Goal: Task Accomplishment & Management: Manage account settings

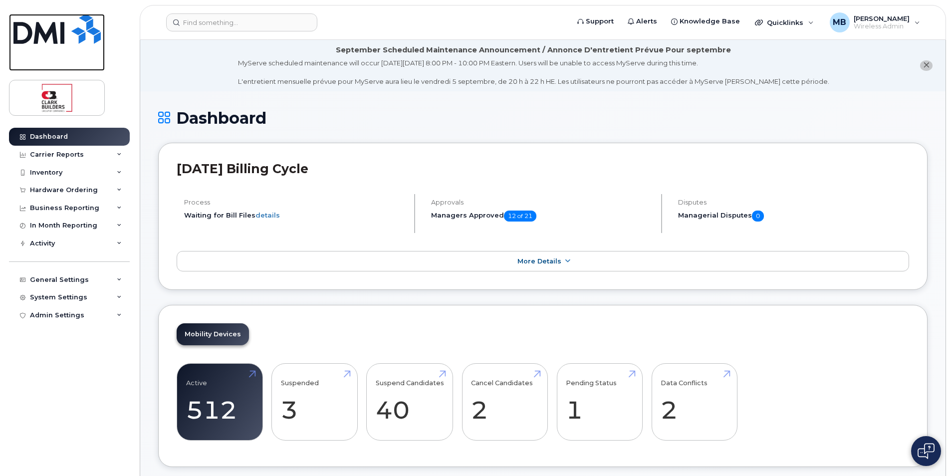
click at [48, 30] on img at bounding box center [56, 29] width 87 height 30
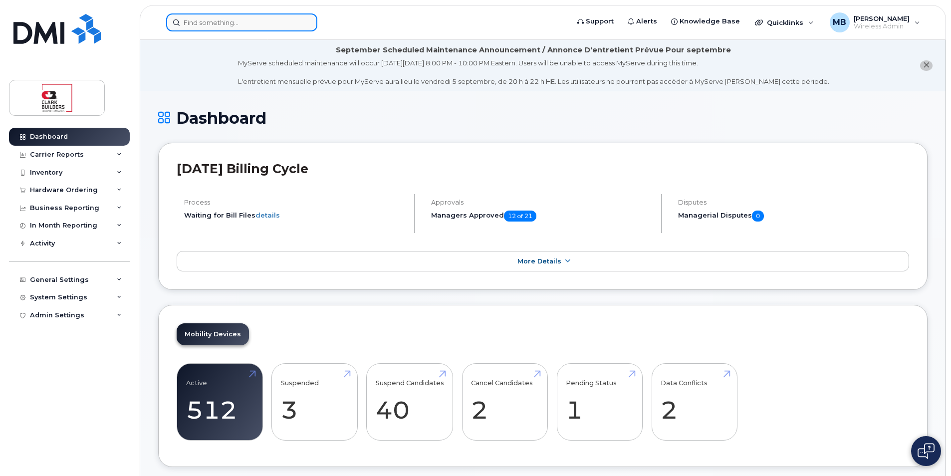
click at [271, 27] on input at bounding box center [241, 22] width 151 height 18
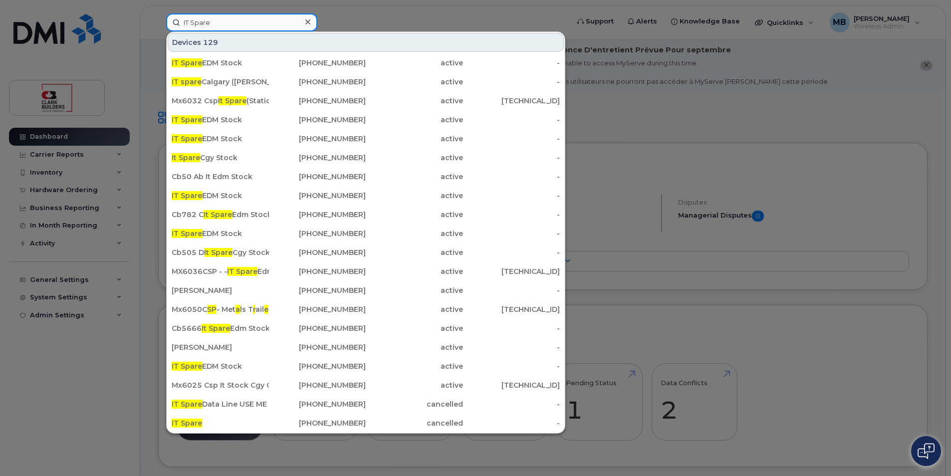
type input "IT Spare"
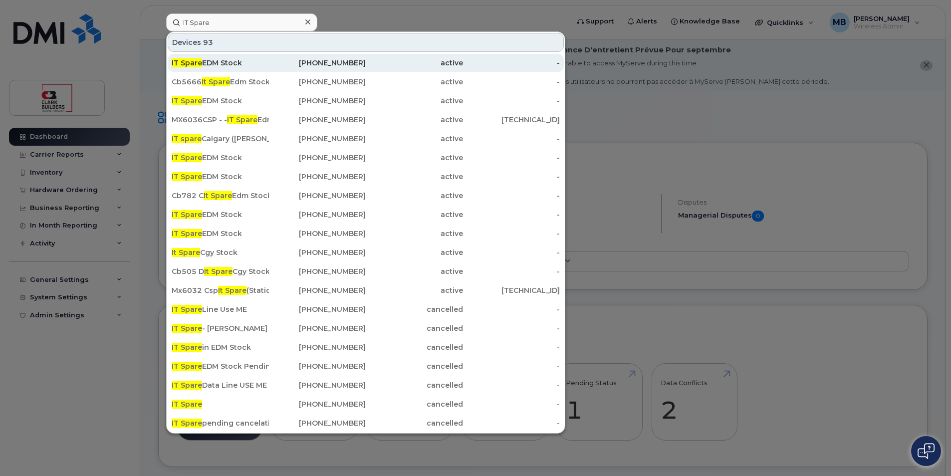
click at [233, 66] on div "IT Spare EDM Stock" at bounding box center [220, 63] width 97 height 10
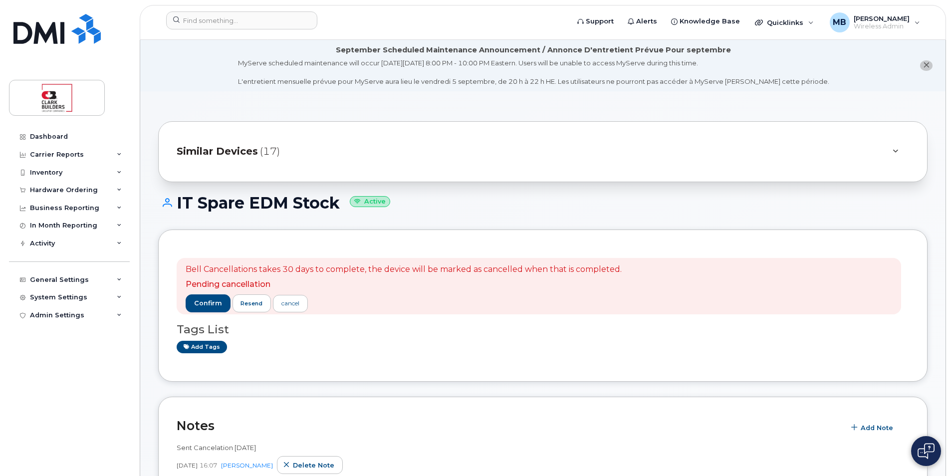
scroll to position [50, 0]
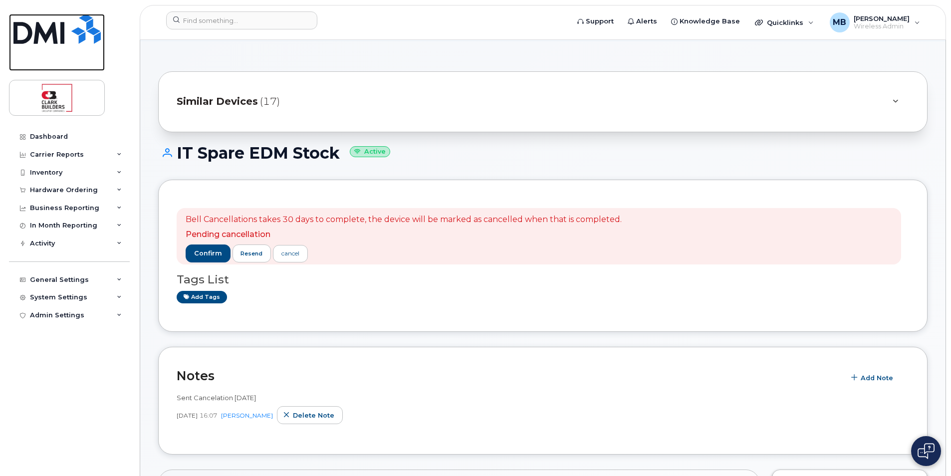
click at [74, 37] on img at bounding box center [56, 29] width 87 height 30
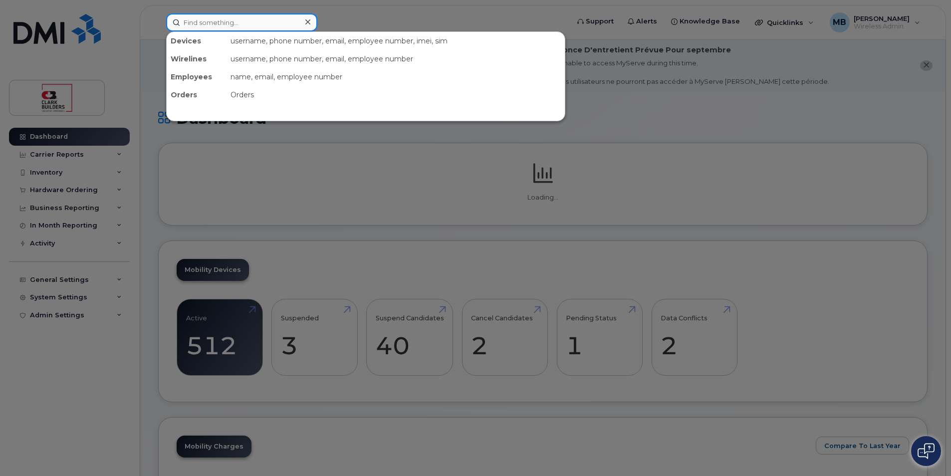
click at [223, 26] on input at bounding box center [241, 22] width 151 height 18
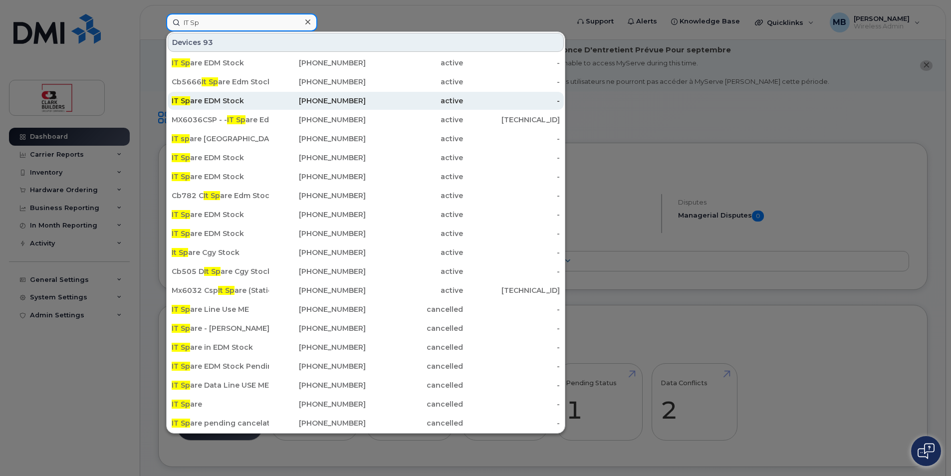
type input "IT Sp"
click at [260, 98] on div "IT Sp are EDM Stock" at bounding box center [220, 101] width 97 height 10
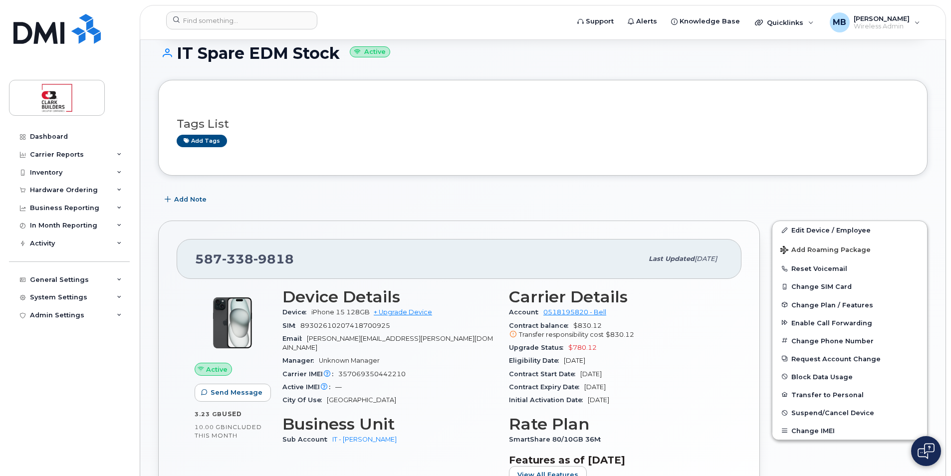
scroll to position [200, 0]
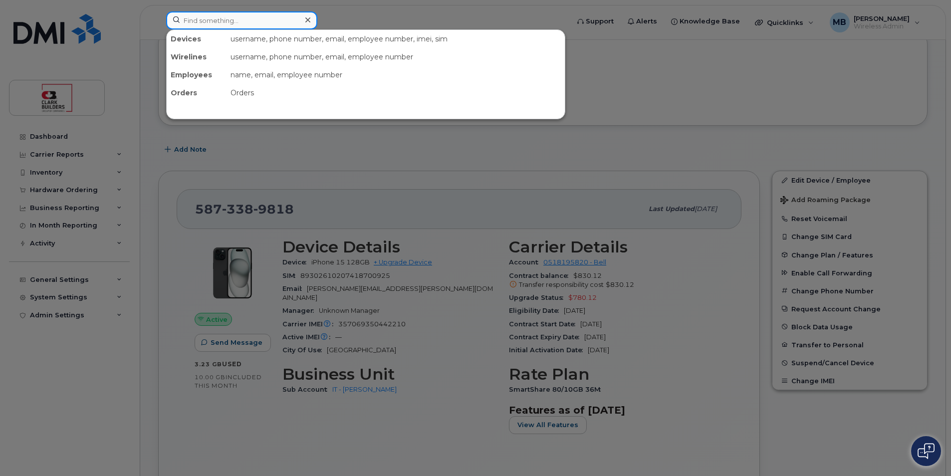
click at [239, 23] on input at bounding box center [241, 20] width 151 height 18
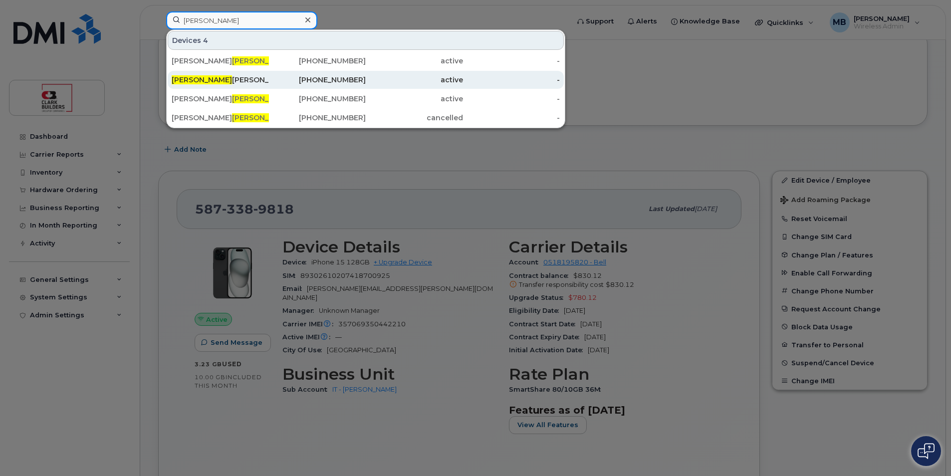
type input "Ross"
click at [252, 79] on div "Ross Cooper" at bounding box center [220, 80] width 97 height 10
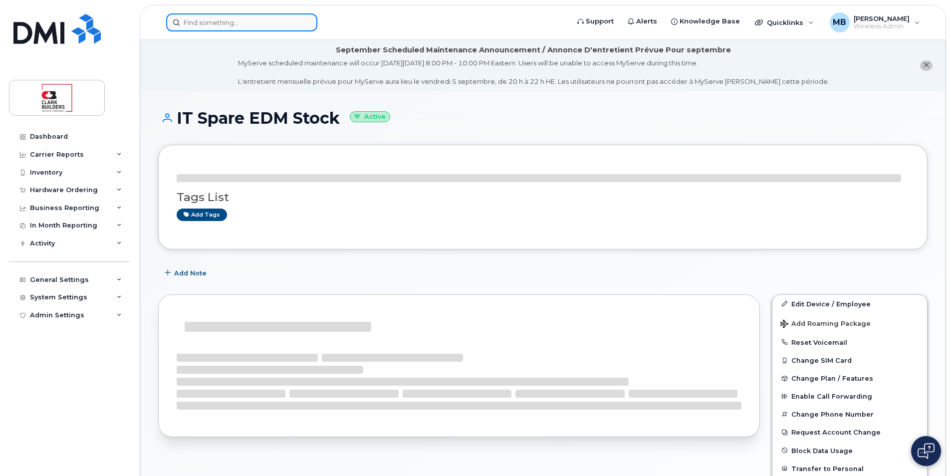
click at [230, 26] on input at bounding box center [241, 22] width 151 height 18
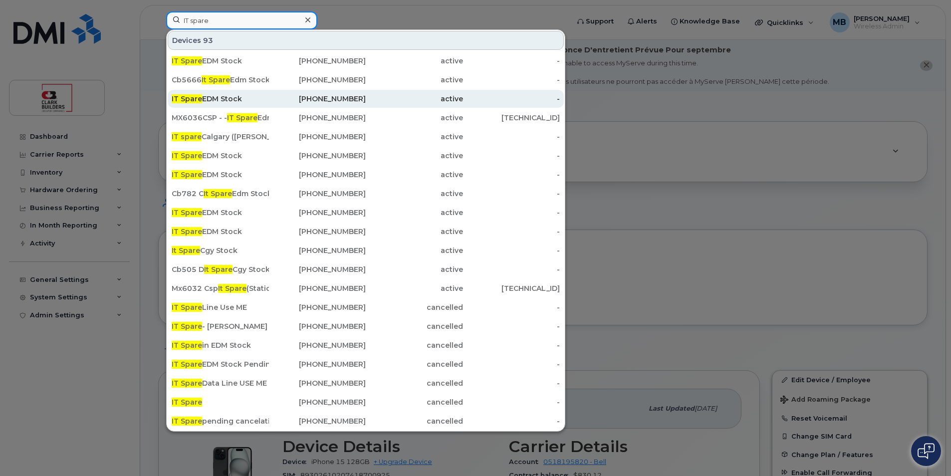
type input "IT spare"
click at [269, 100] on div "[PHONE_NUMBER]" at bounding box center [317, 99] width 97 height 10
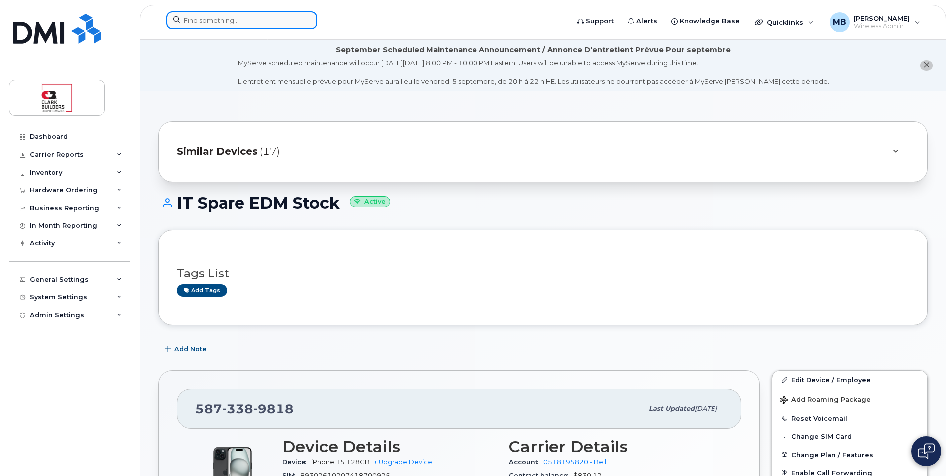
click at [228, 20] on input at bounding box center [241, 20] width 151 height 18
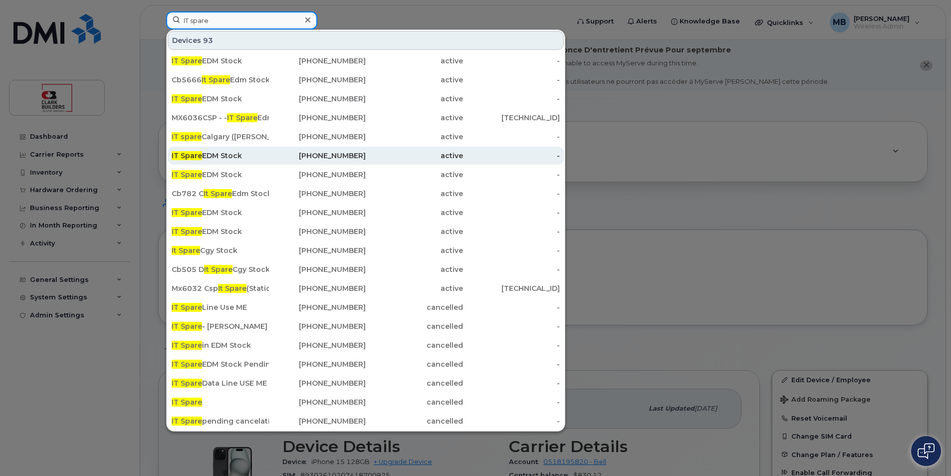
type input "IT spare"
click at [227, 159] on div "IT Spare EDM Stock" at bounding box center [220, 156] width 97 height 10
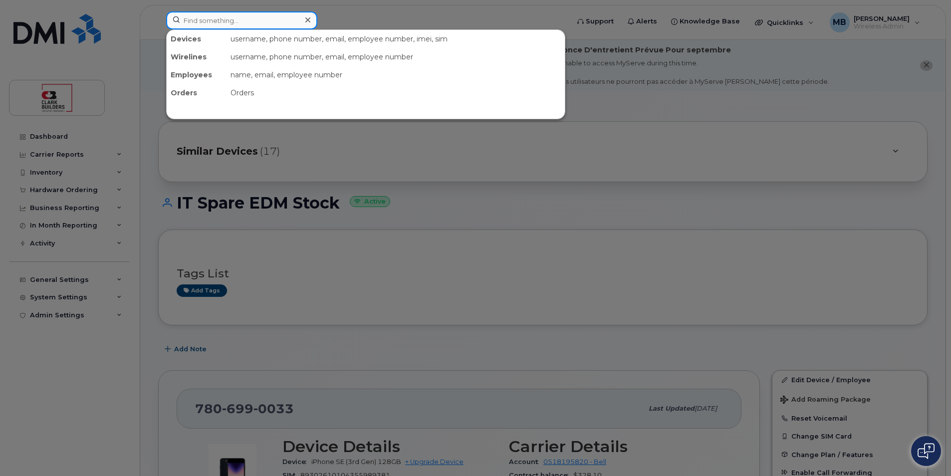
click at [228, 15] on input at bounding box center [241, 20] width 151 height 18
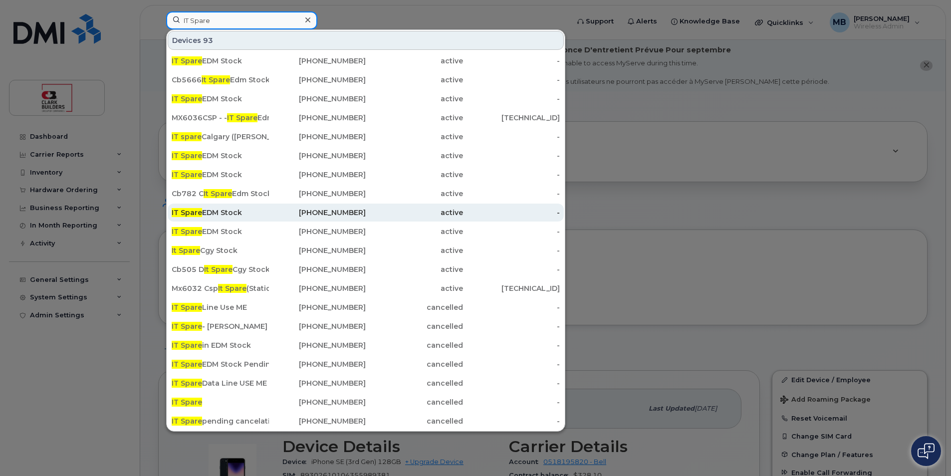
type input "IT Spare"
click at [267, 218] on div "IT Spare EDM Stock" at bounding box center [220, 213] width 97 height 18
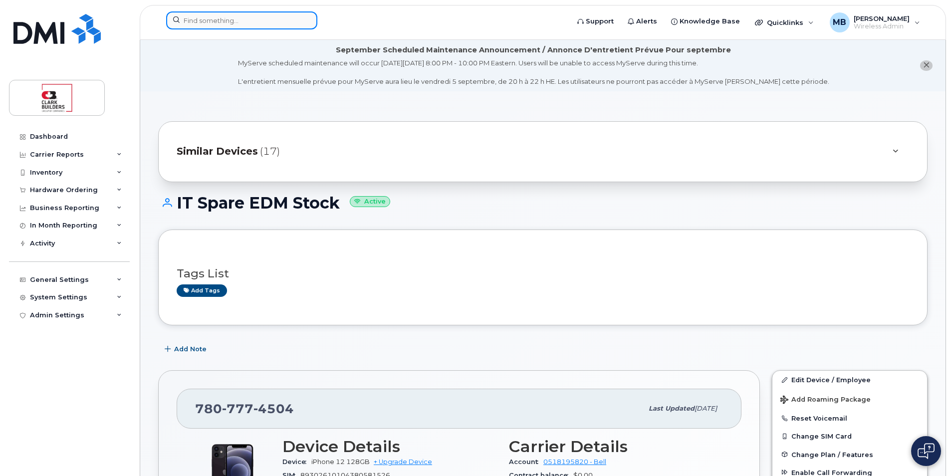
click at [238, 23] on input at bounding box center [241, 20] width 151 height 18
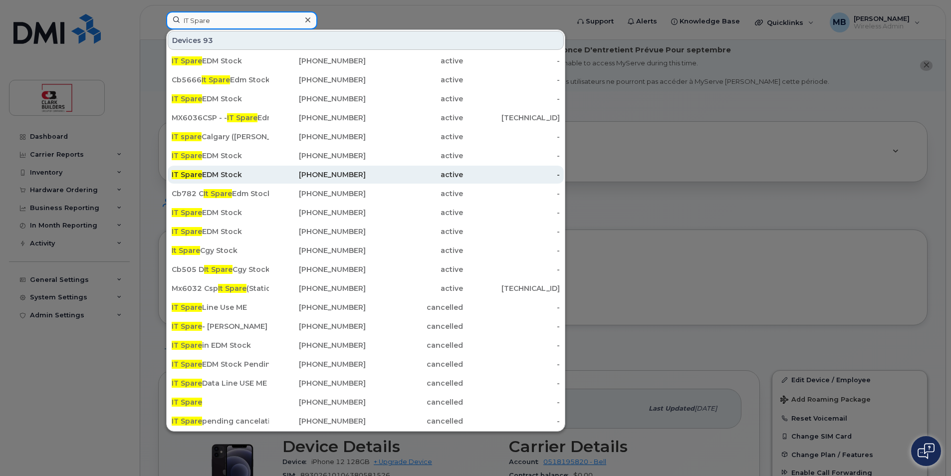
type input "IT Spare"
click at [223, 173] on div "IT Spare EDM Stock" at bounding box center [220, 175] width 97 height 10
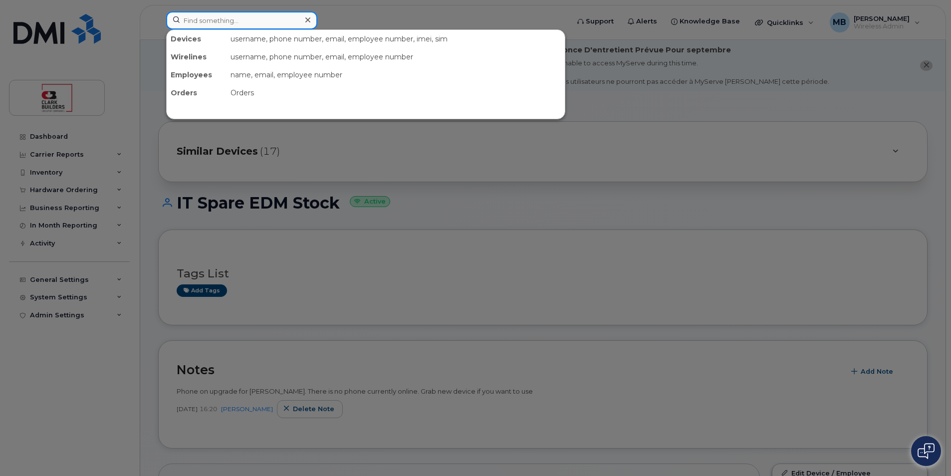
click at [260, 20] on input at bounding box center [241, 20] width 151 height 18
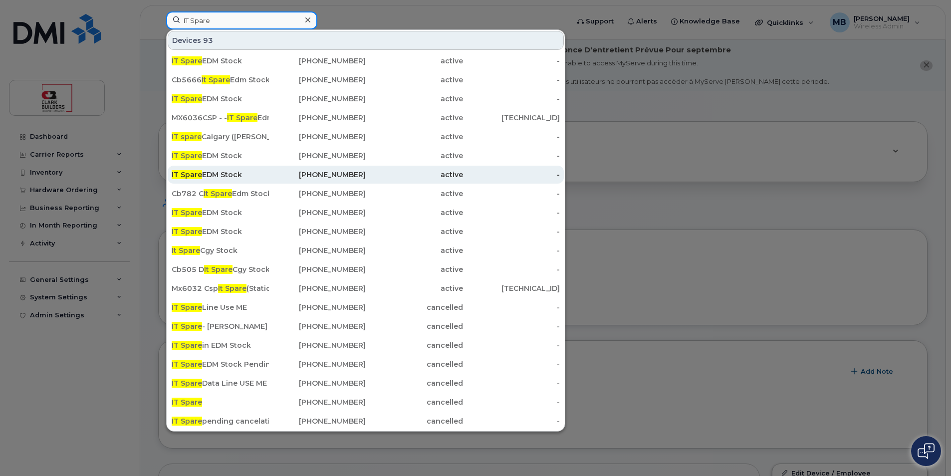
type input "IT Spare"
click at [262, 174] on div "IT Spare EDM Stock" at bounding box center [220, 175] width 97 height 10
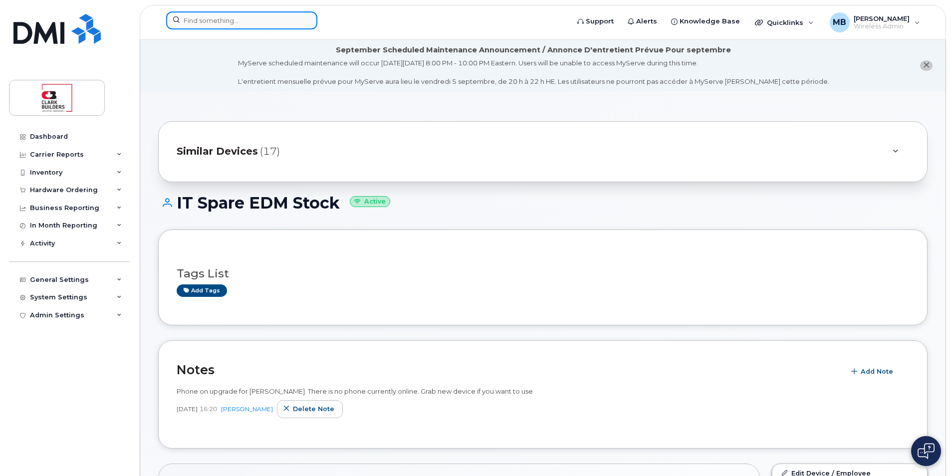
click at [208, 22] on input at bounding box center [241, 20] width 151 height 18
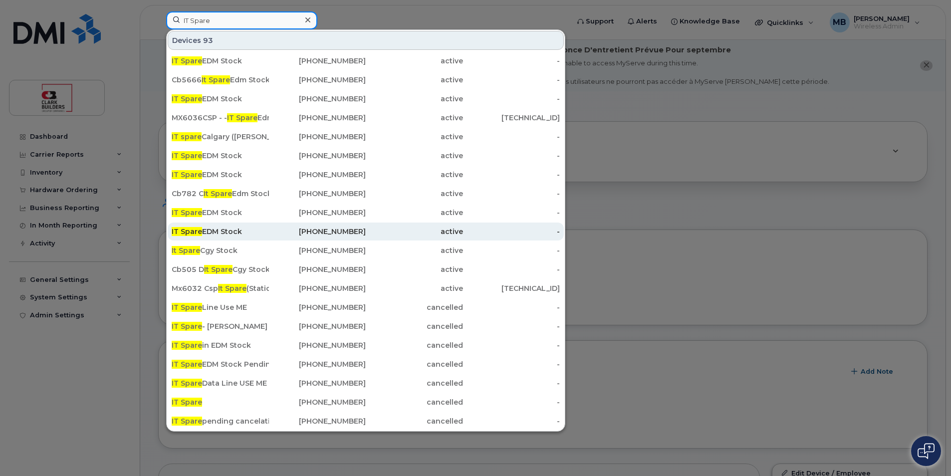
type input "IT Spare"
click at [267, 238] on div "IT Spare EDM Stock" at bounding box center [220, 231] width 97 height 18
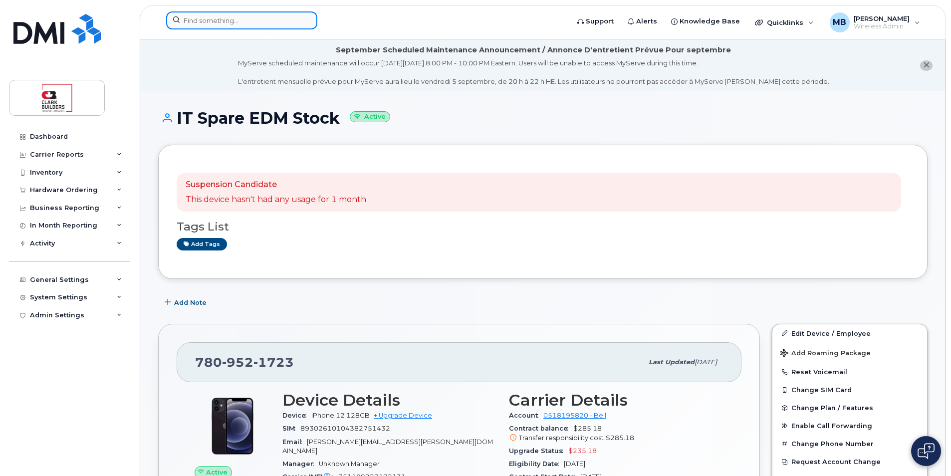
click at [184, 20] on input at bounding box center [241, 20] width 151 height 18
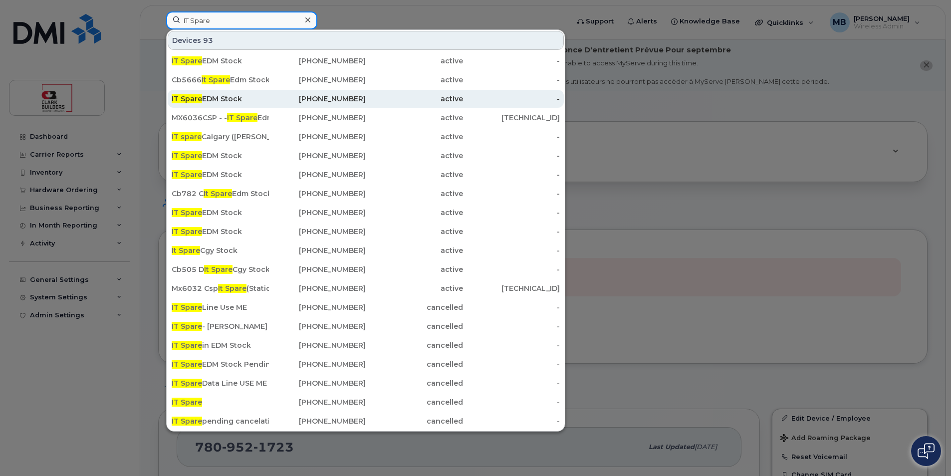
type input "IT Spare"
click at [271, 99] on div "[PHONE_NUMBER]" at bounding box center [317, 99] width 97 height 10
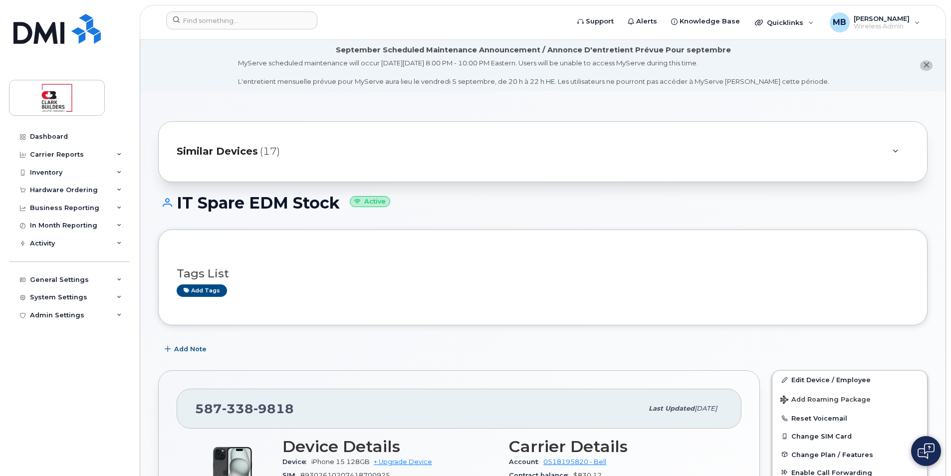
scroll to position [200, 0]
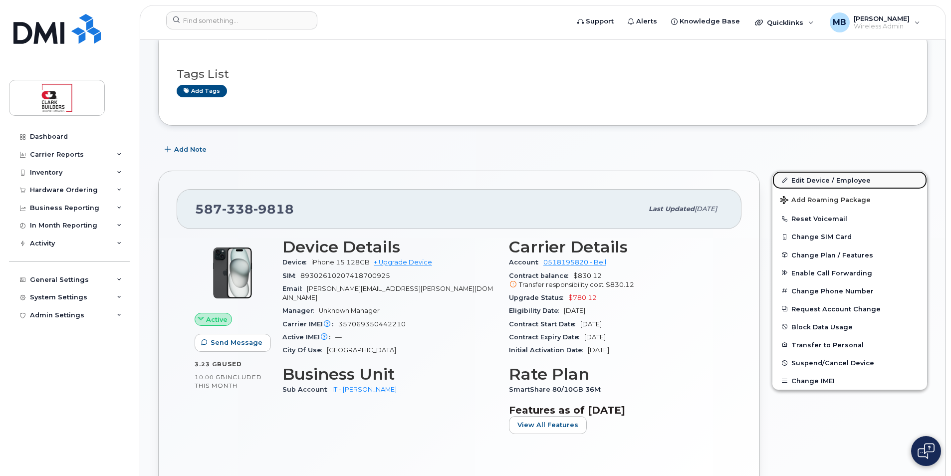
click at [825, 185] on link "Edit Device / Employee" at bounding box center [849, 180] width 155 height 18
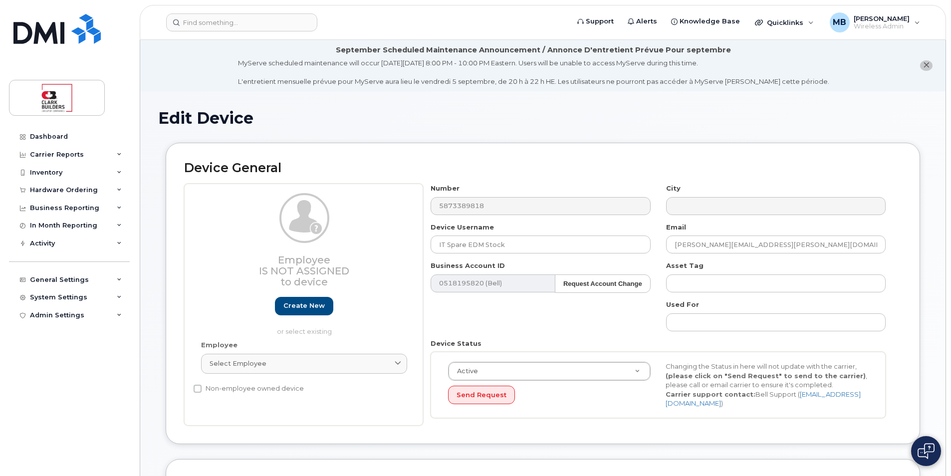
select select "24187"
click at [522, 244] on input "IT Spare EDM Stock" at bounding box center [539, 244] width 219 height 18
drag, startPoint x: 522, startPoint y: 244, endPoint x: 372, endPoint y: 236, distance: 150.9
click at [372, 236] on div "Employee Is not assigned to device Create new or select existing Employee Selec…" at bounding box center [542, 305] width 717 height 242
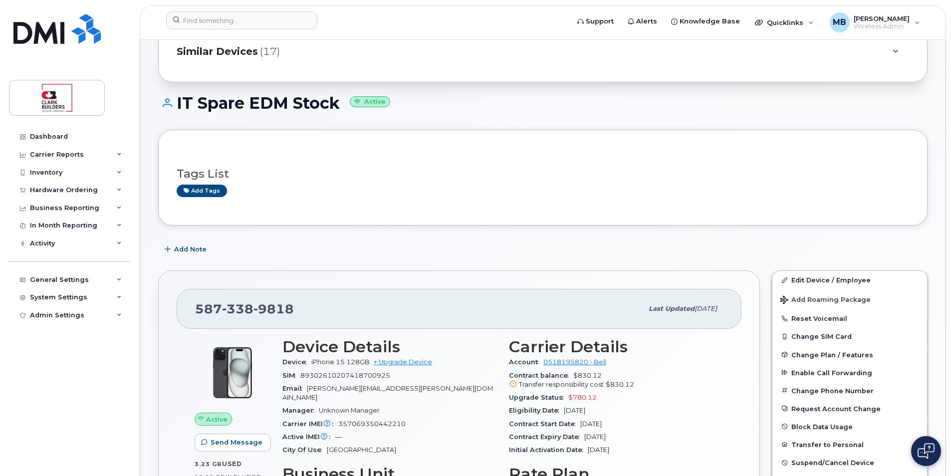
scroll to position [200, 0]
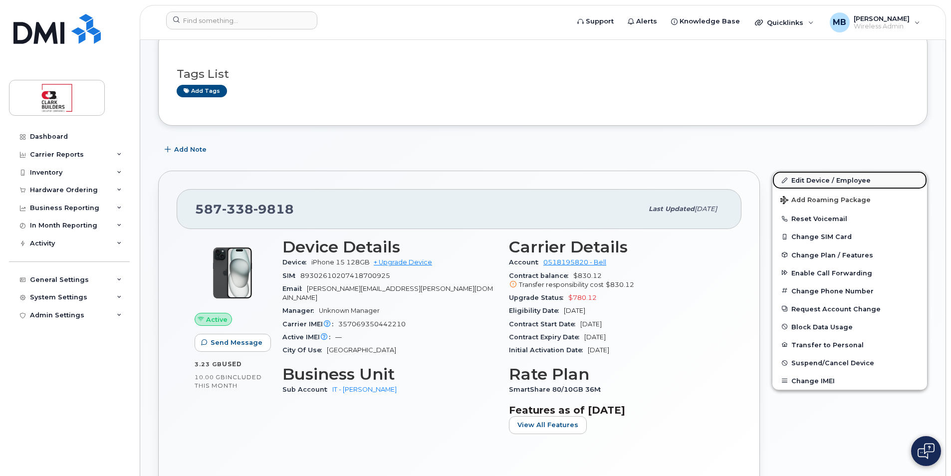
click at [836, 181] on link "Edit Device / Employee" at bounding box center [849, 180] width 155 height 18
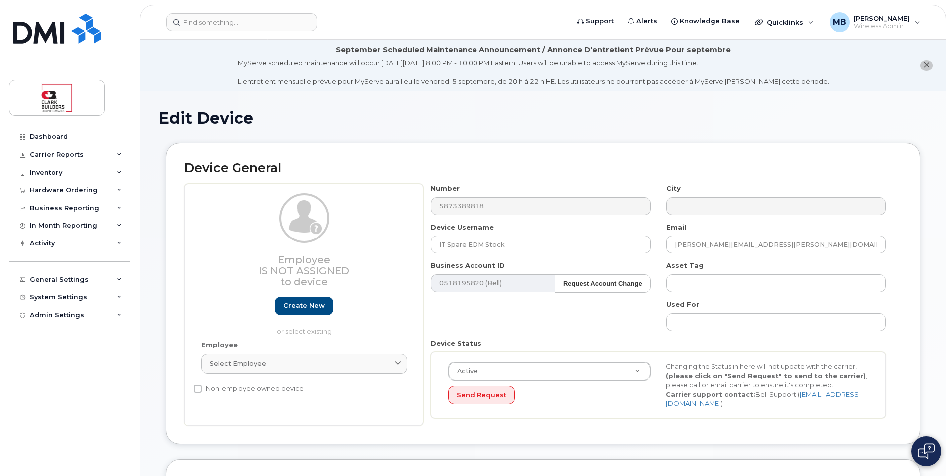
select select "24187"
click at [518, 247] on input "IT Spare EDM Stock" at bounding box center [539, 244] width 219 height 18
drag, startPoint x: 517, startPoint y: 245, endPoint x: 414, endPoint y: 242, distance: 103.8
click at [414, 242] on div "Employee Is not assigned to device Create new or select existing Employee Selec…" at bounding box center [542, 305] width 717 height 242
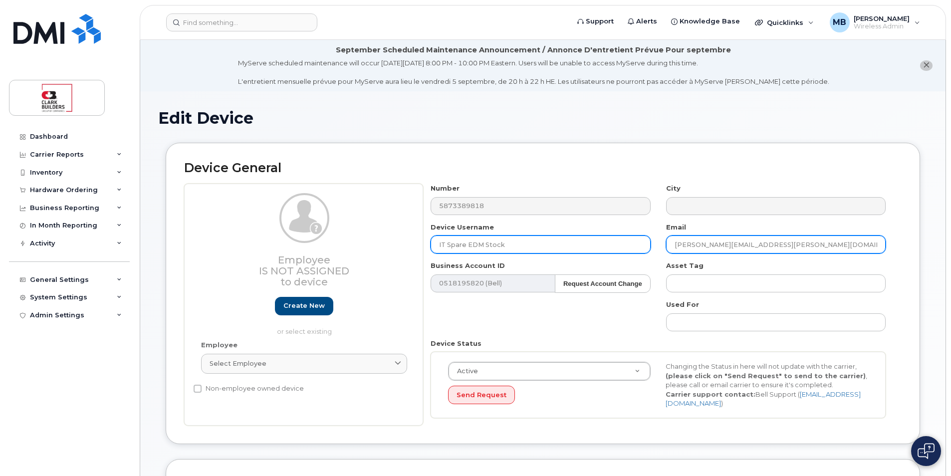
drag, startPoint x: 800, startPoint y: 246, endPoint x: 617, endPoint y: 242, distance: 183.1
click at [617, 242] on div "Number 5873389818 City Device Username IT Spare EDM Stock Email matthew.buttrey…" at bounding box center [658, 305] width 470 height 242
paste input "chelcey.gibeault@northstar.rentals"
type input "chelcey.gibeault@northstar.rentals"
click at [536, 236] on input "IT Spare EDM Stock" at bounding box center [539, 244] width 219 height 18
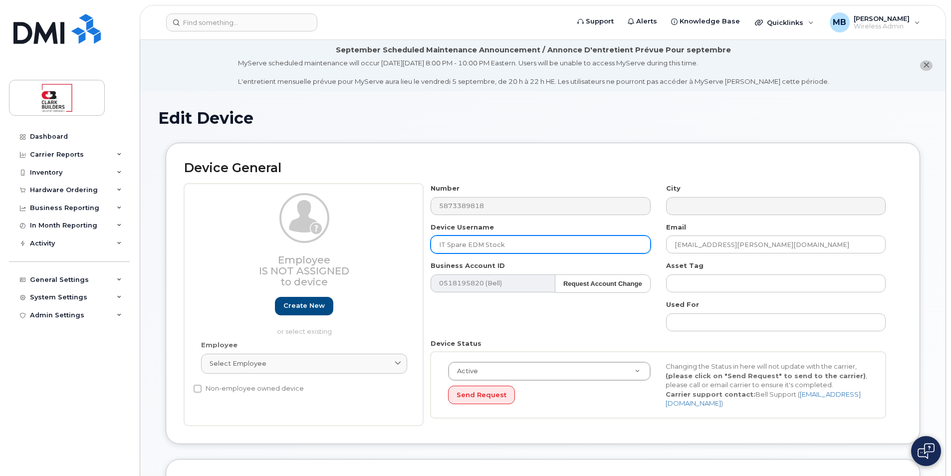
click at [528, 243] on input "IT Spare EDM Stock" at bounding box center [539, 244] width 219 height 18
drag, startPoint x: 527, startPoint y: 244, endPoint x: 403, endPoint y: 231, distance: 124.9
click at [403, 231] on div "Employee Is not assigned to device Create new or select existing Employee Selec…" at bounding box center [542, 305] width 717 height 242
paste input "chelcey.gibeault@northstar.rentals"
drag, startPoint x: 567, startPoint y: 241, endPoint x: 492, endPoint y: 243, distance: 74.4
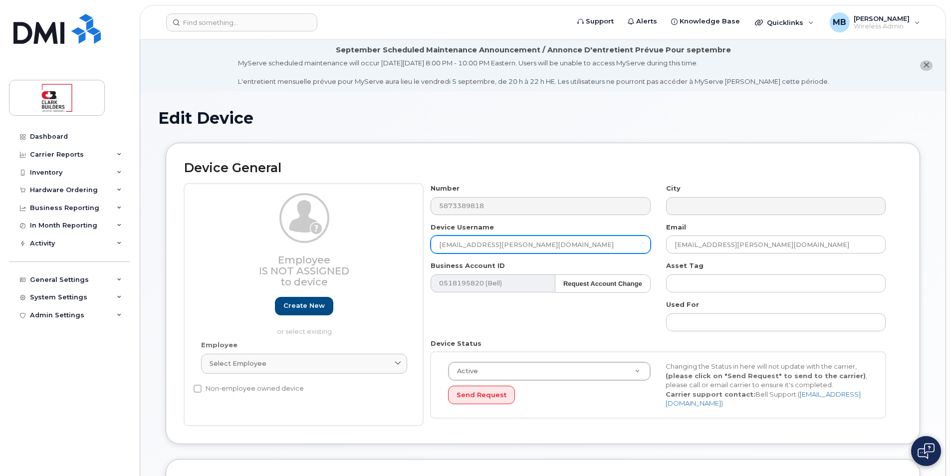
click at [492, 243] on input "chelcey.gibeault@northstar.rentals" at bounding box center [539, 244] width 219 height 18
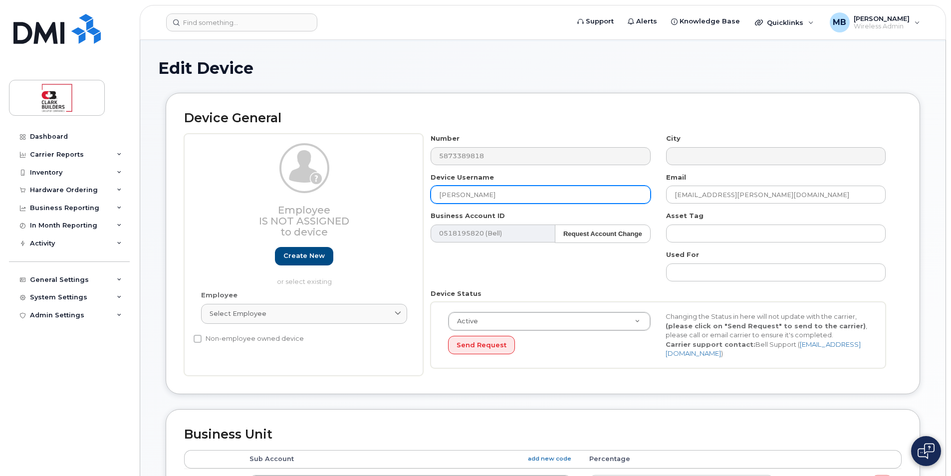
scroll to position [200, 0]
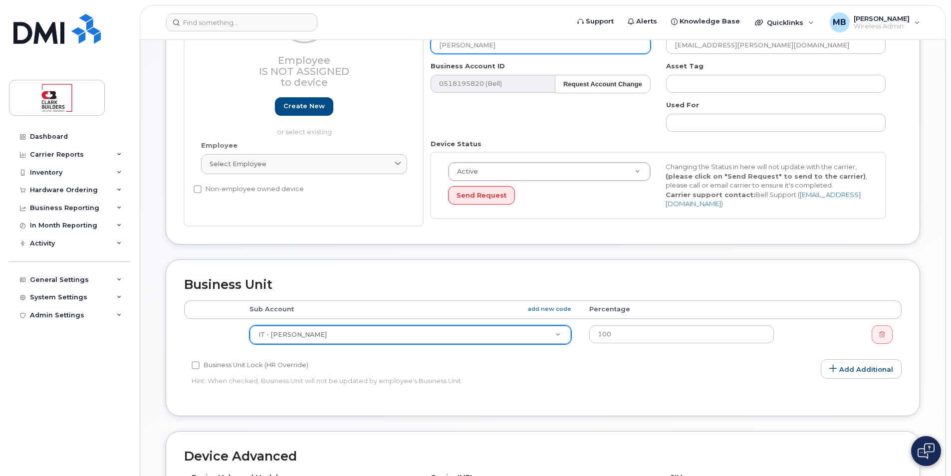
type input "Chelcey Gibeault"
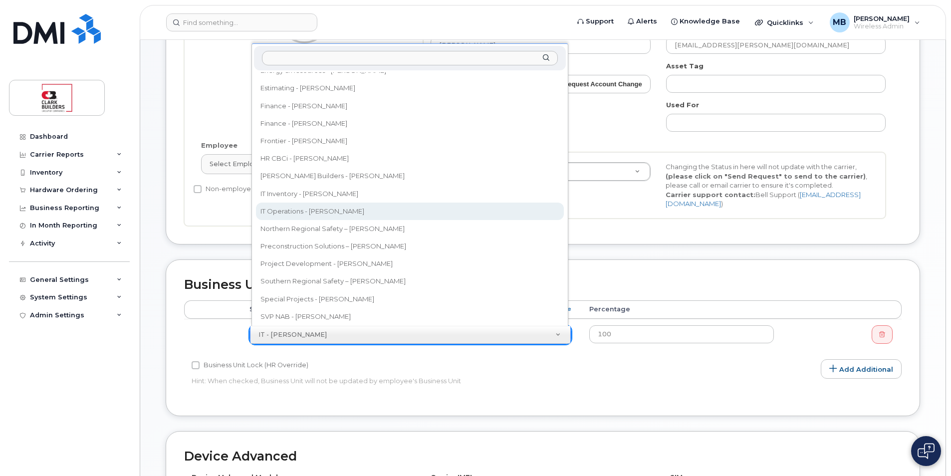
scroll to position [0, 0]
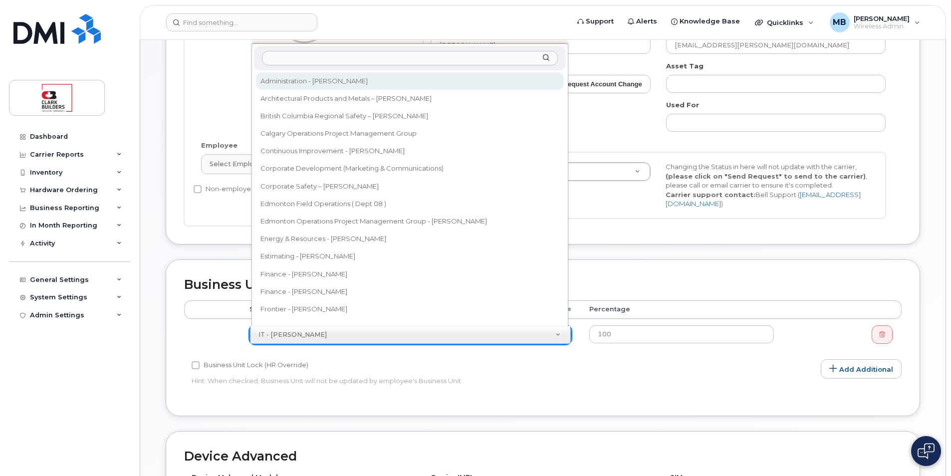
click at [291, 57] on input "text" at bounding box center [410, 58] width 296 height 14
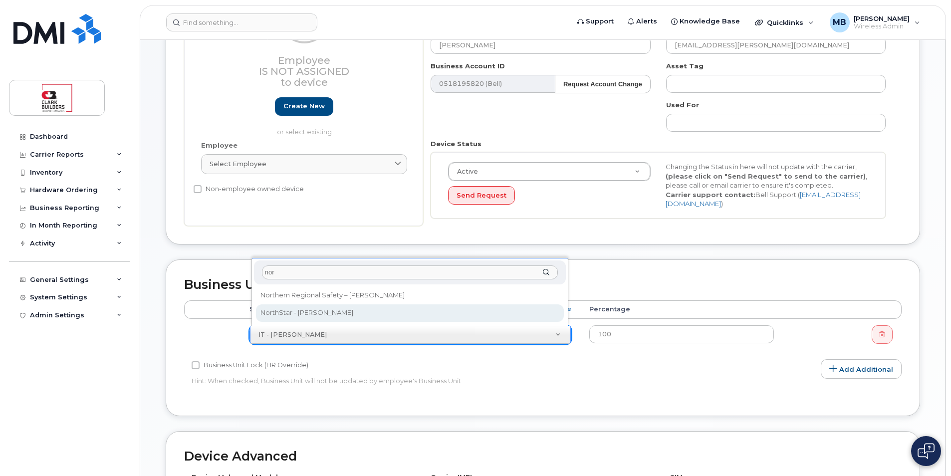
type input "nor"
select select "24188"
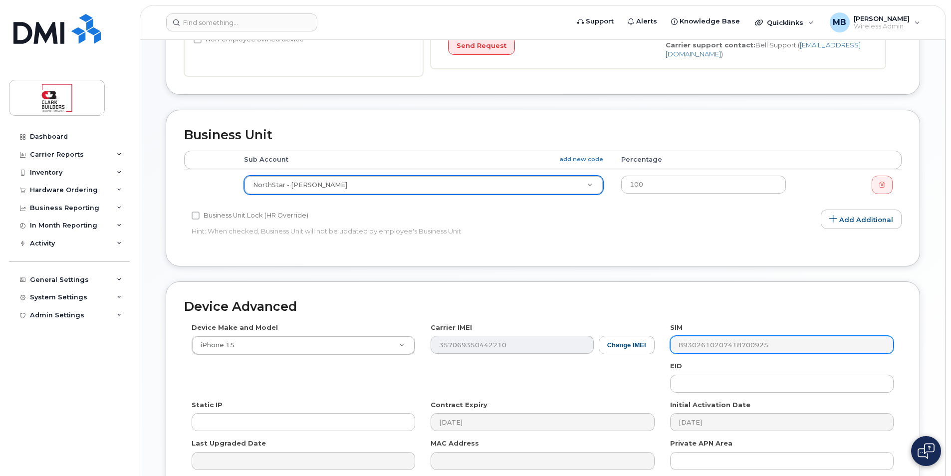
scroll to position [452, 0]
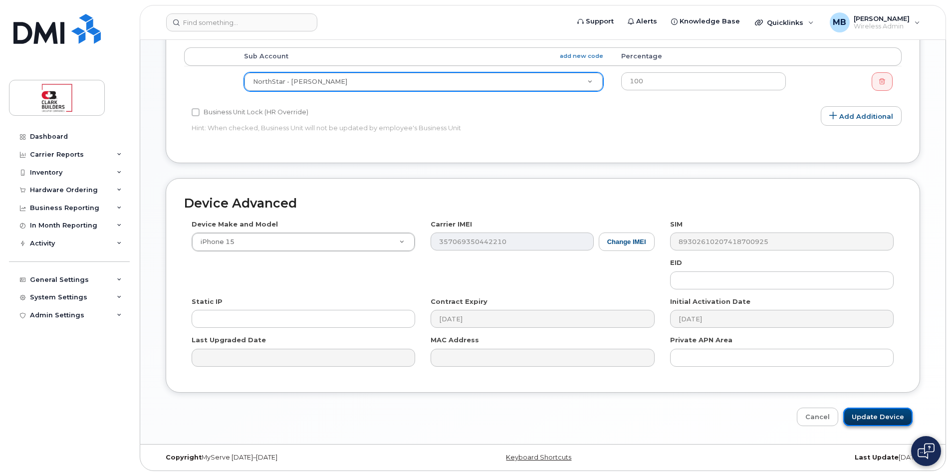
click at [877, 416] on input "Update Device" at bounding box center [877, 417] width 69 height 18
type input "Saving..."
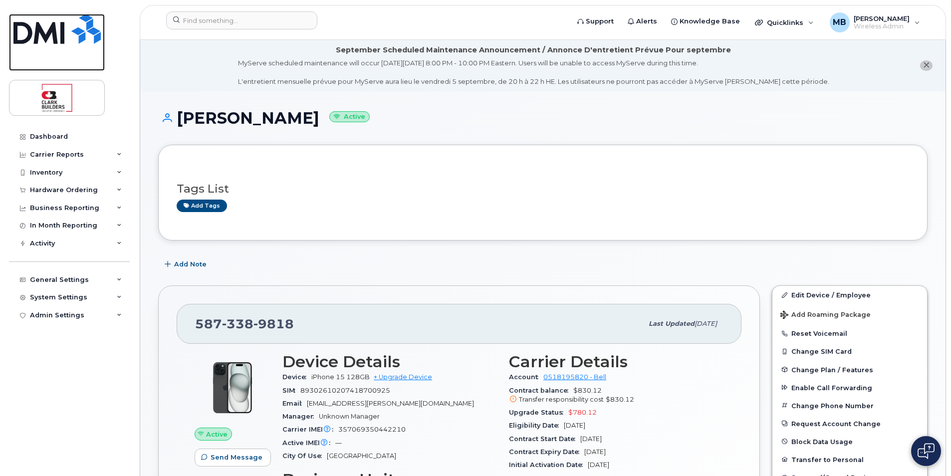
drag, startPoint x: 69, startPoint y: 38, endPoint x: 117, endPoint y: 37, distance: 47.4
click at [69, 38] on img at bounding box center [56, 29] width 87 height 30
